Goal: Information Seeking & Learning: Check status

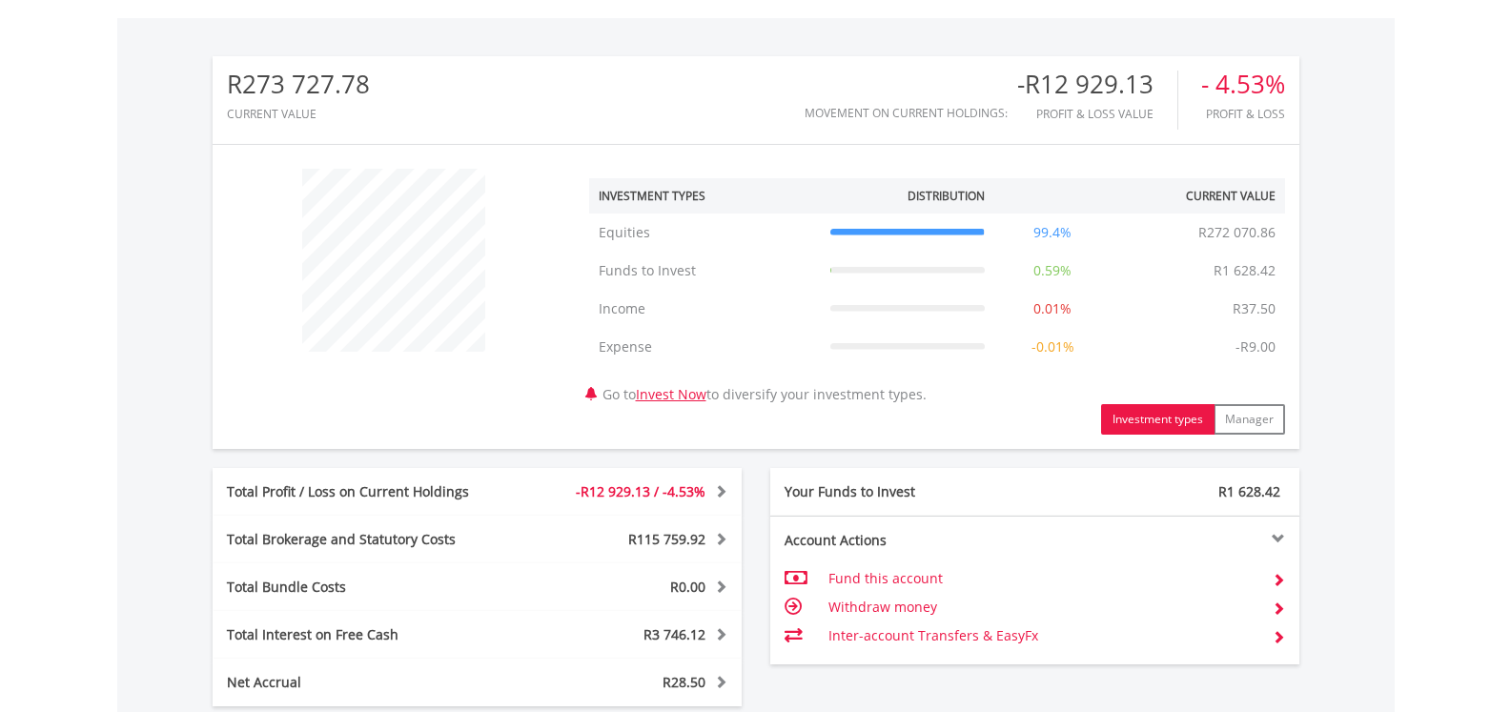
scroll to position [953, 0]
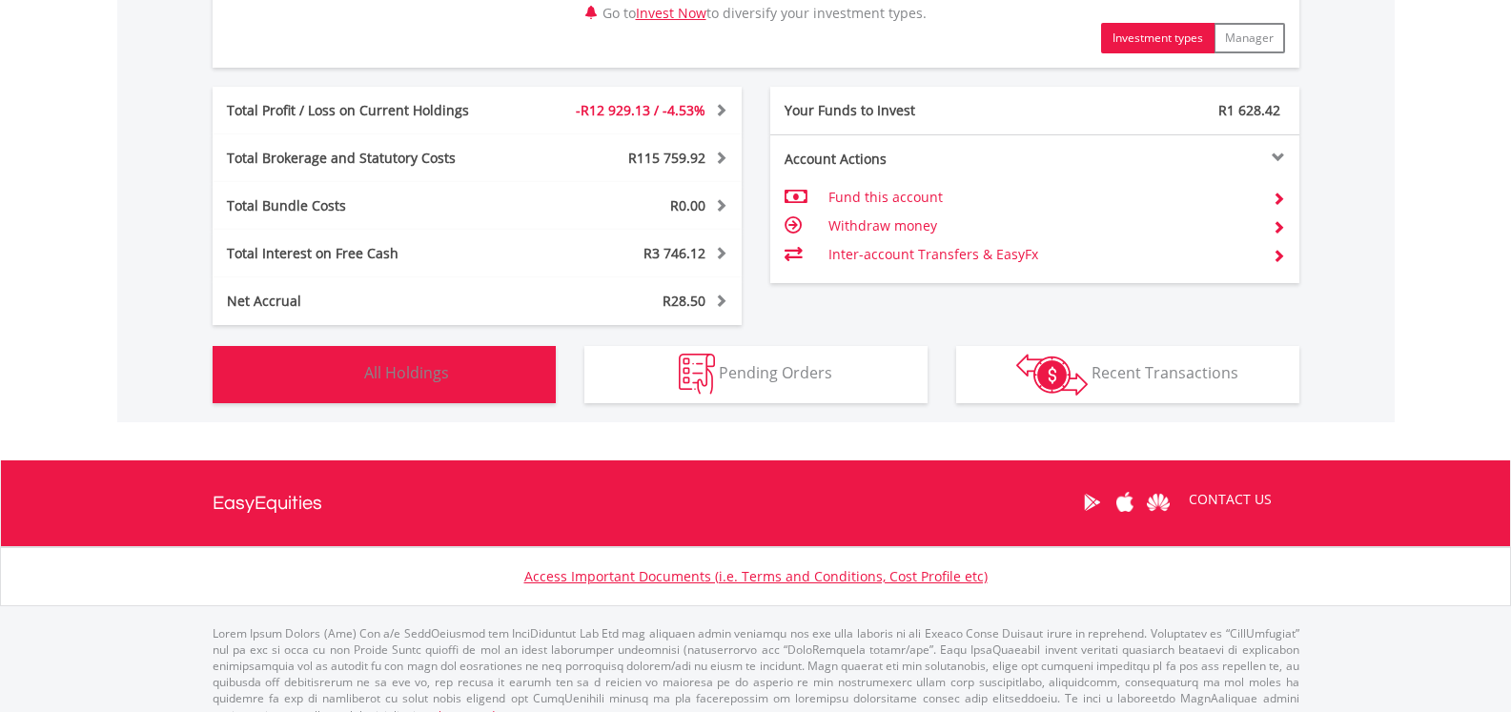
click at [473, 366] on button "Holdings All Holdings" at bounding box center [384, 374] width 343 height 57
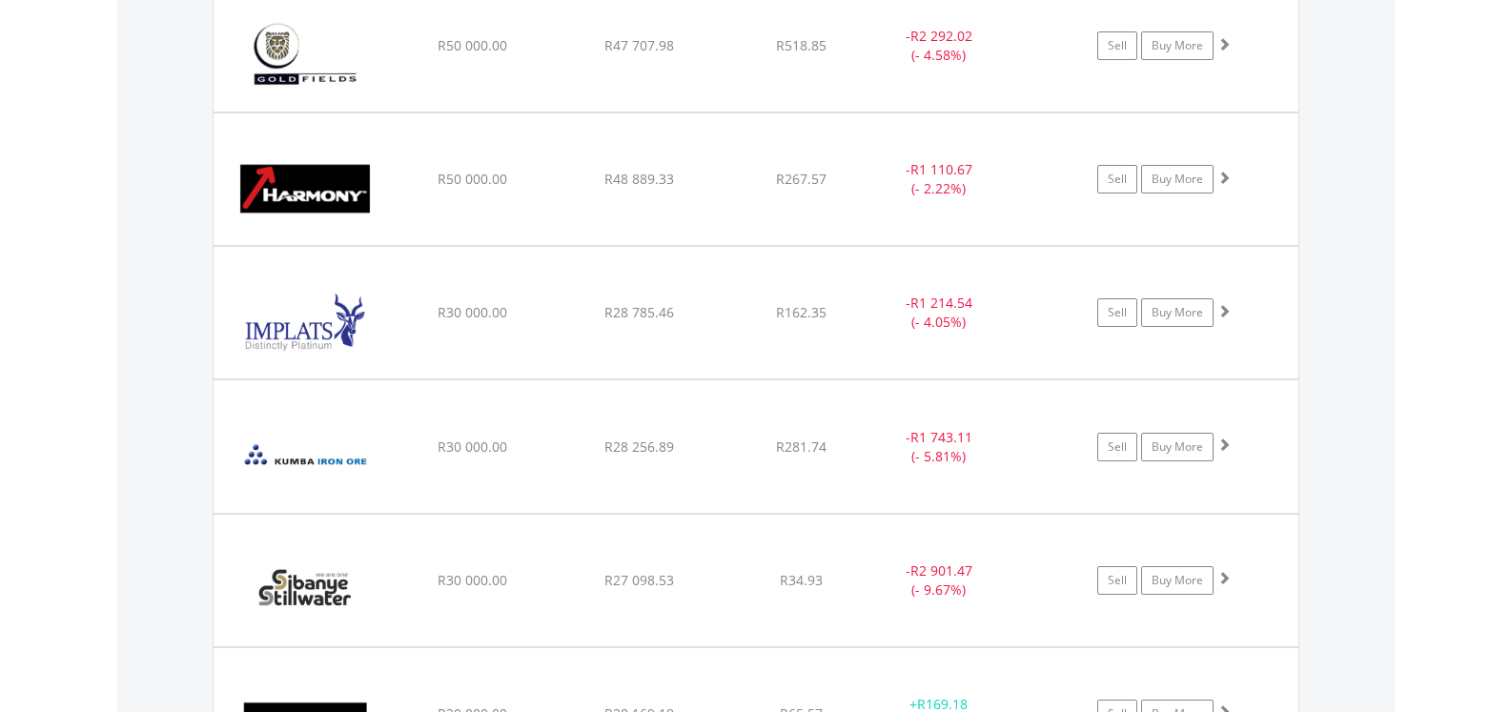
scroll to position [1986, 0]
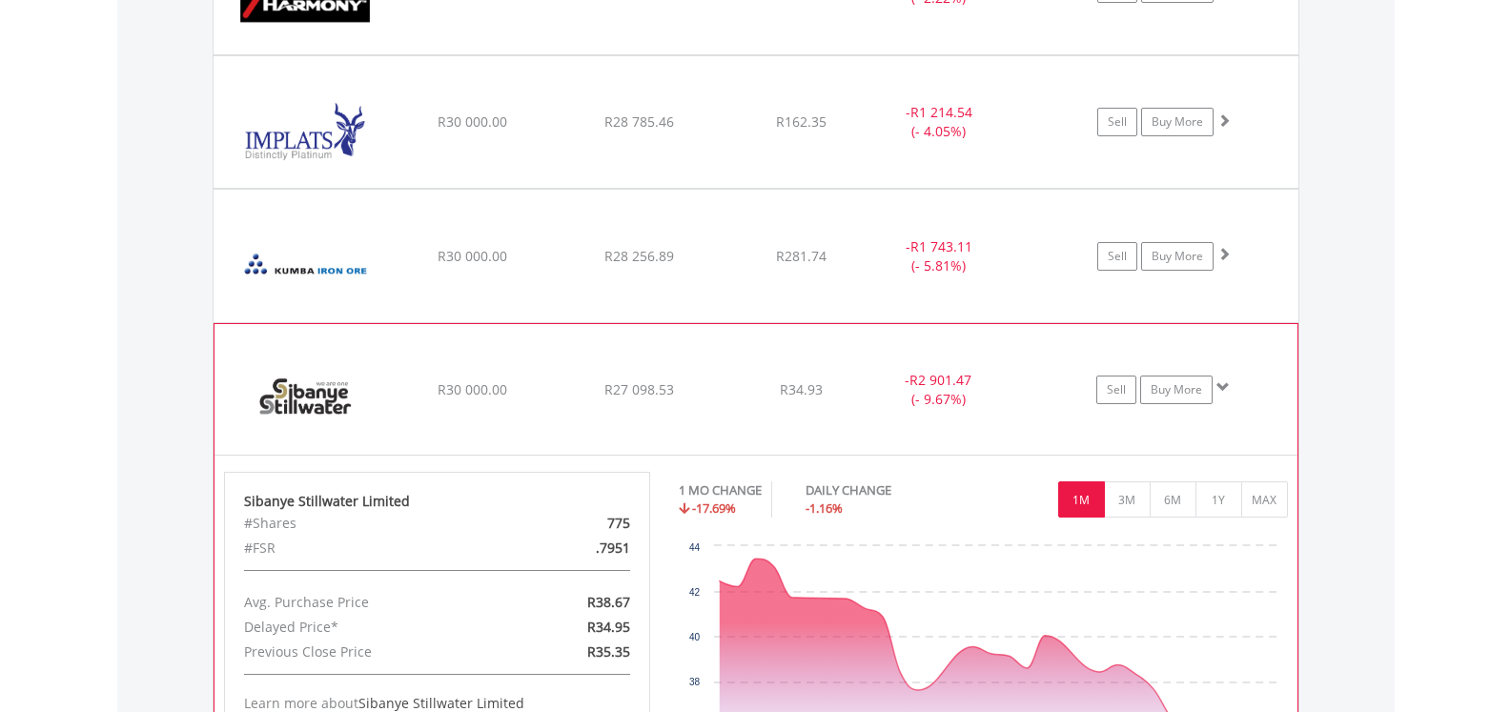
scroll to position [2081, 0]
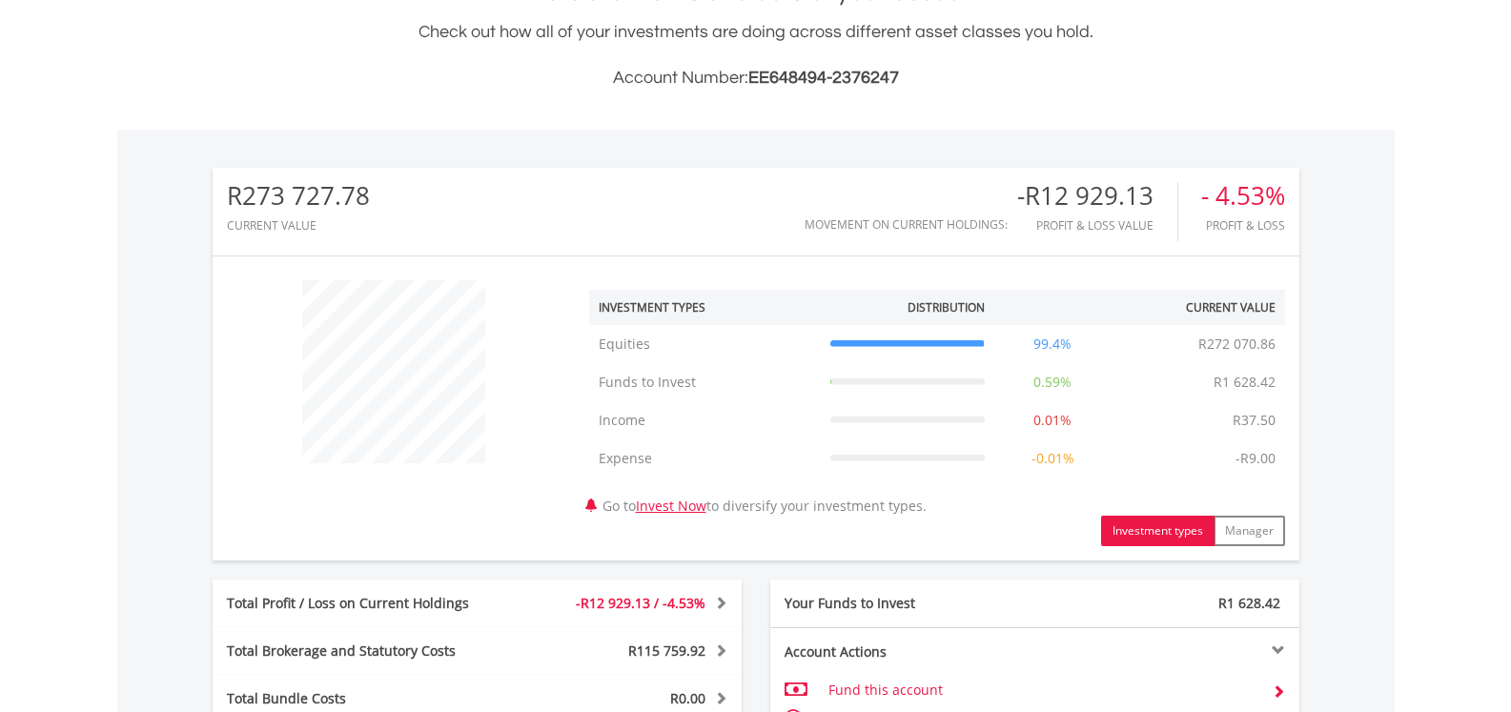
scroll to position [79, 0]
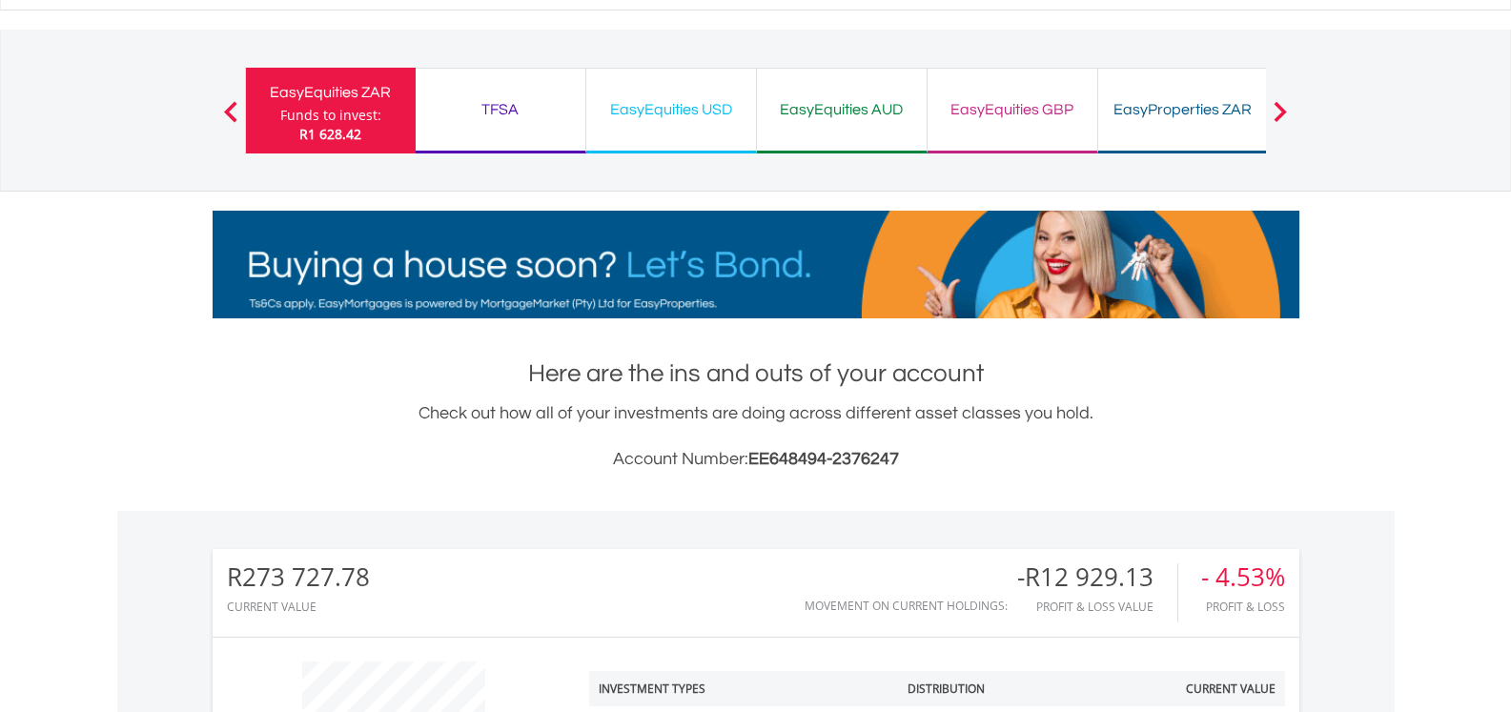
click at [664, 102] on div "EasyEquities USD" at bounding box center [671, 109] width 147 height 27
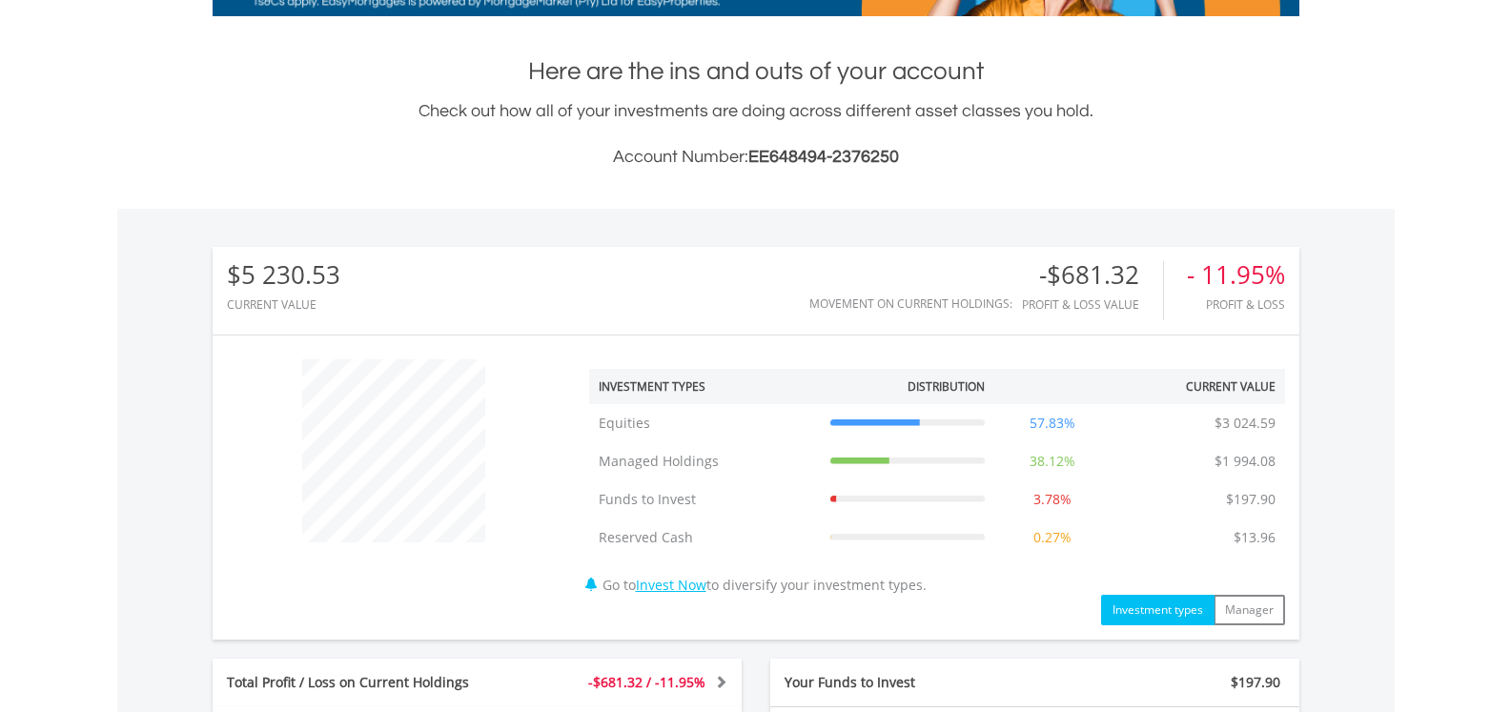
scroll to position [858, 0]
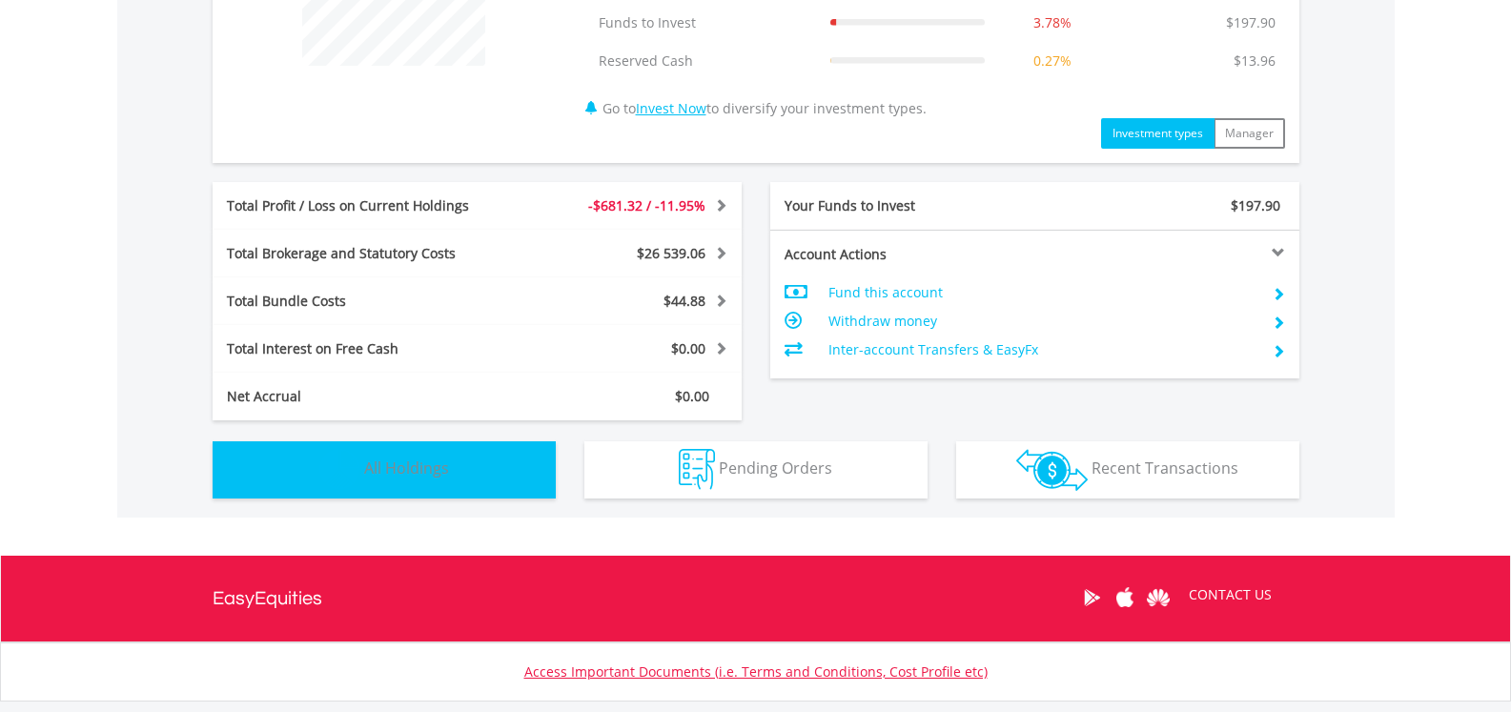
click at [498, 462] on button "Holdings All Holdings" at bounding box center [384, 469] width 343 height 57
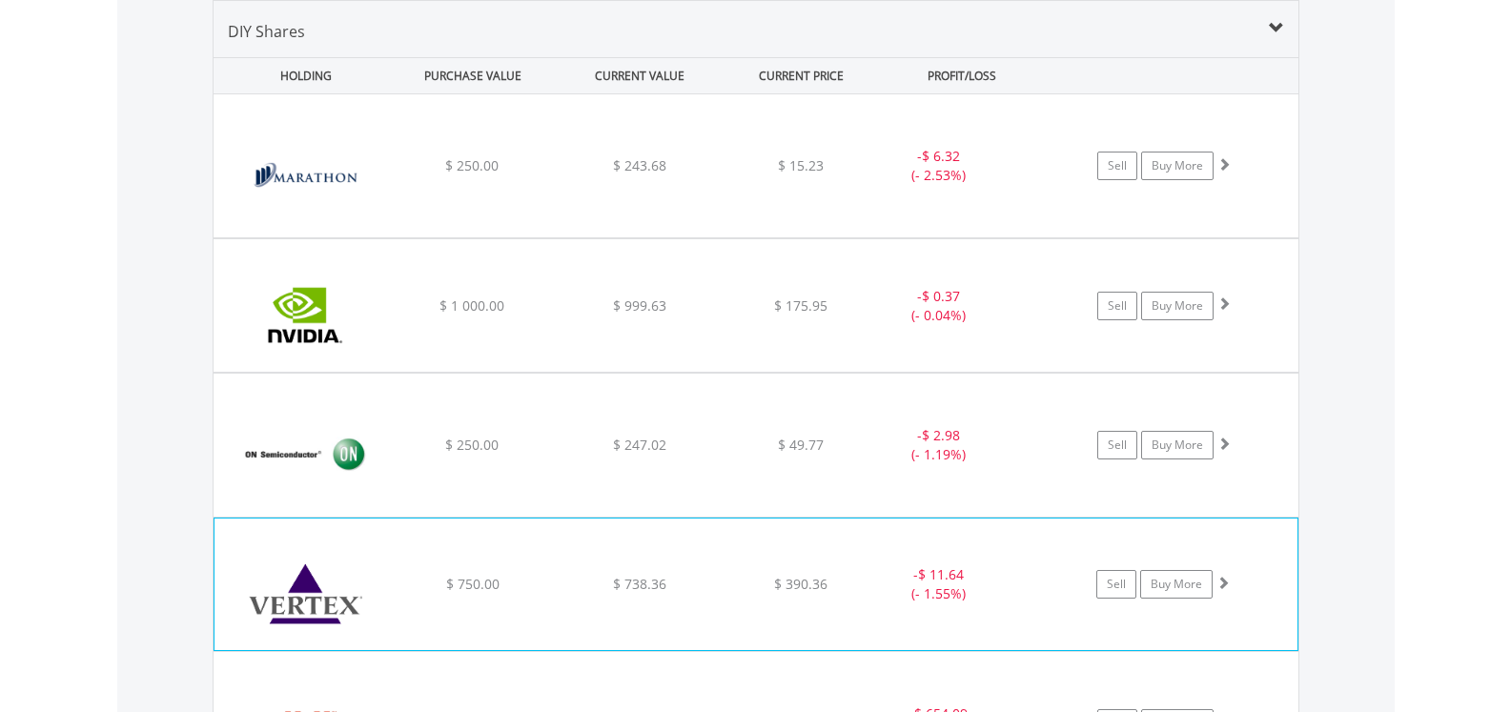
scroll to position [1604, 0]
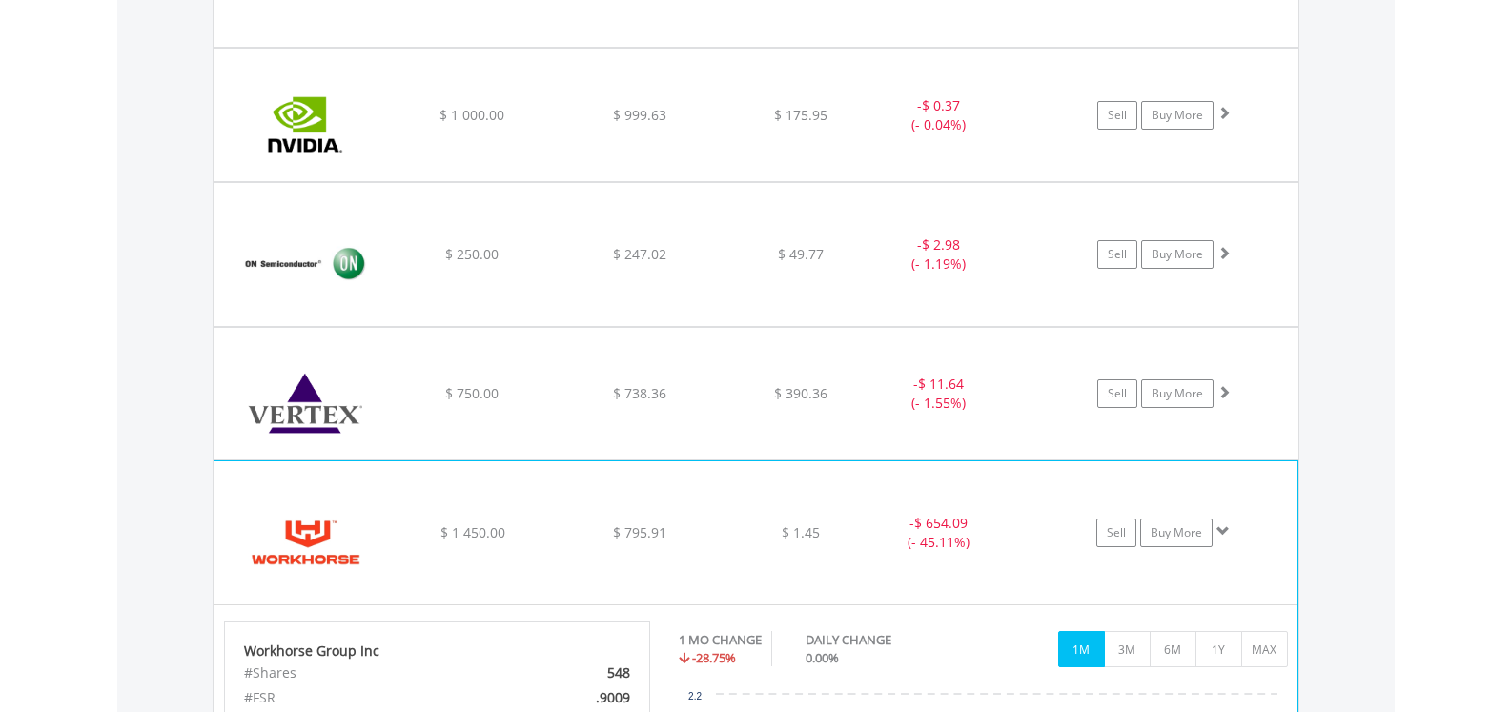
scroll to position [1890, 0]
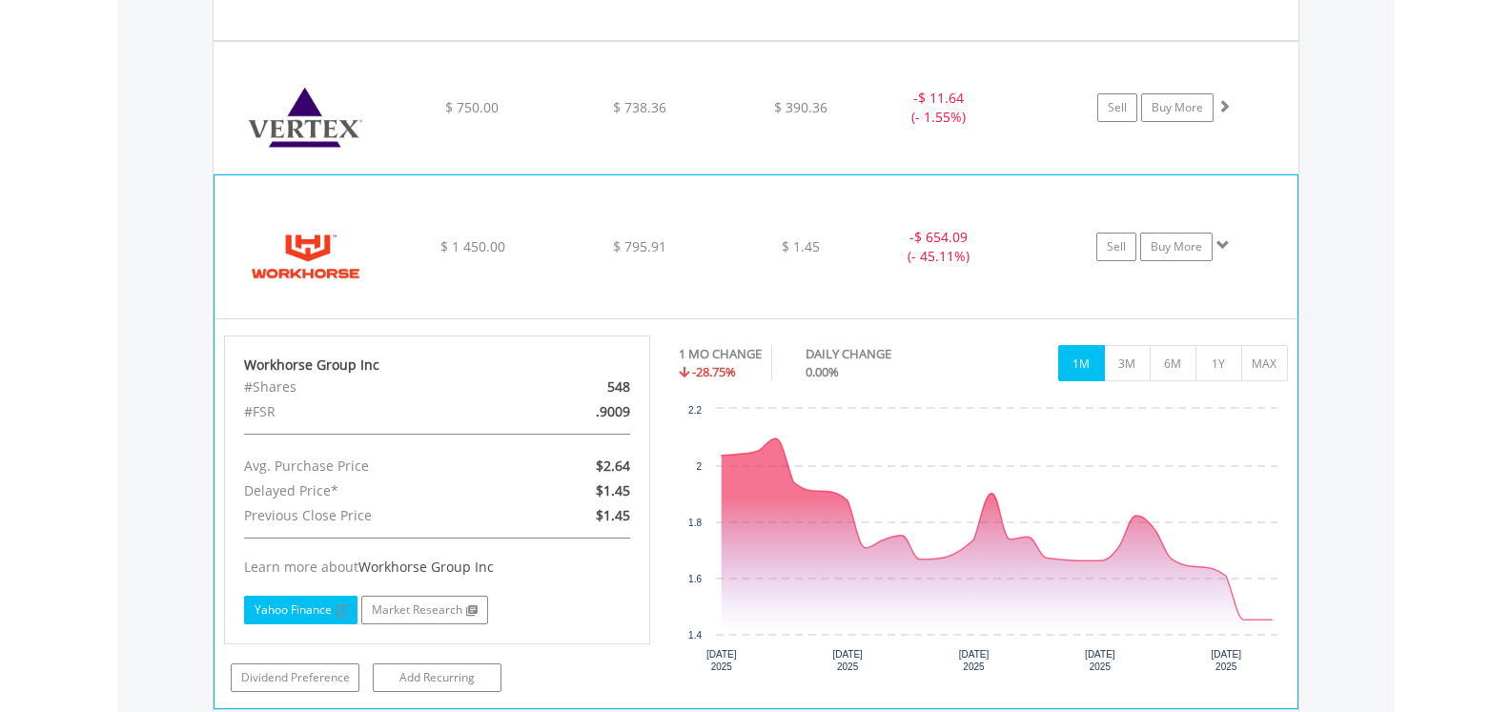
click at [295, 611] on link "Yahoo Finance" at bounding box center [300, 610] width 113 height 29
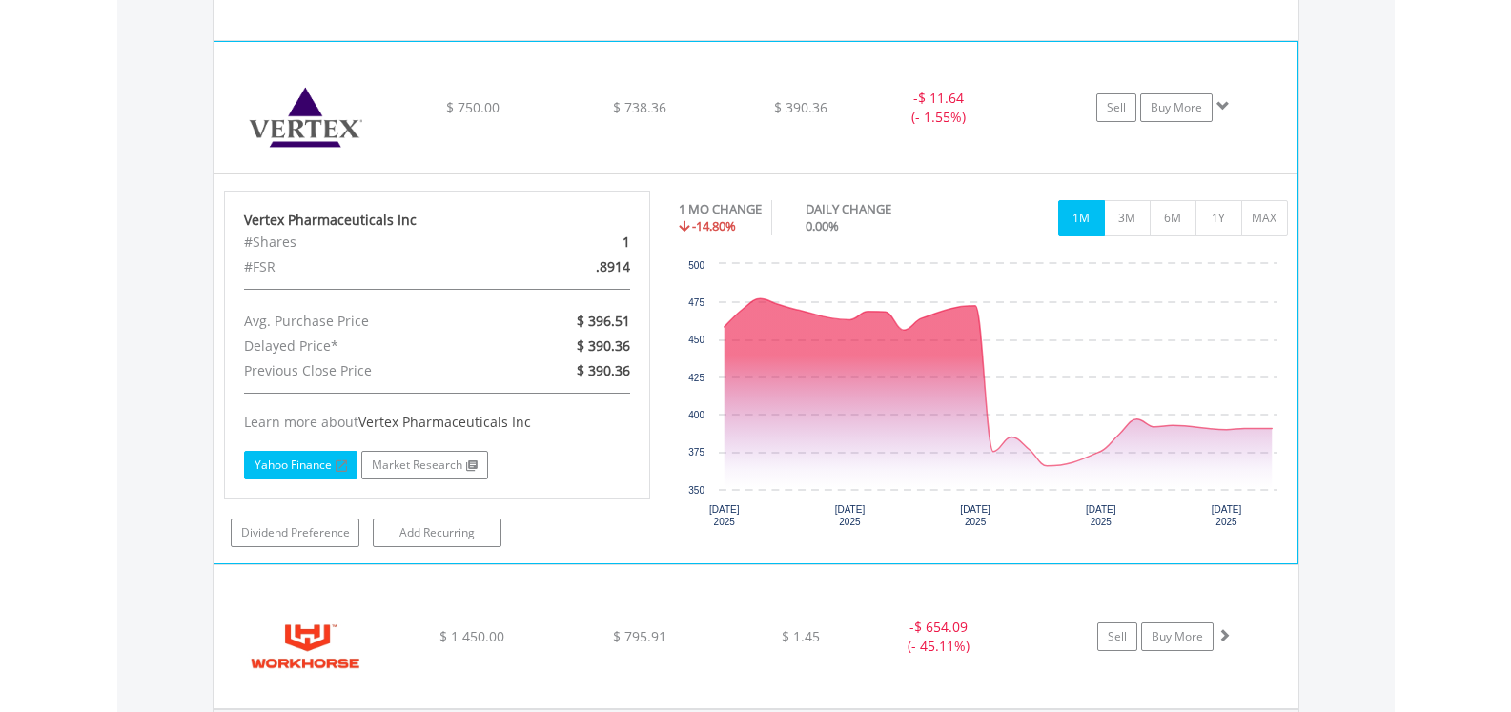
click at [289, 462] on link "Yahoo Finance" at bounding box center [300, 465] width 113 height 29
